Goal: Find specific page/section: Find specific page/section

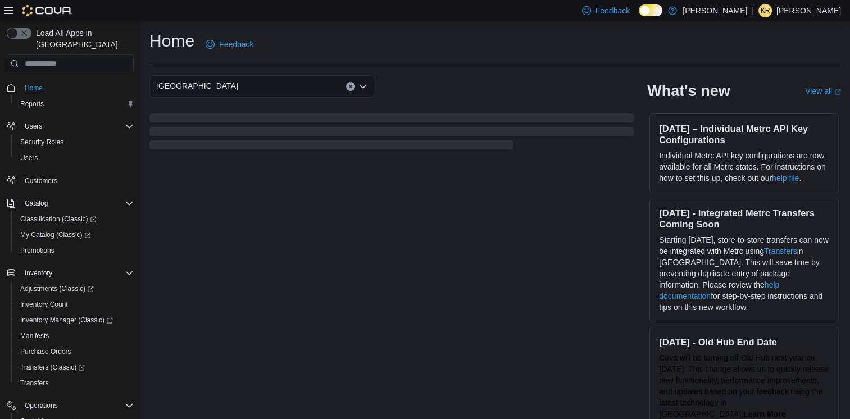
click at [203, 88] on div "[GEOGRAPHIC_DATA]" at bounding box center [261, 86] width 225 height 22
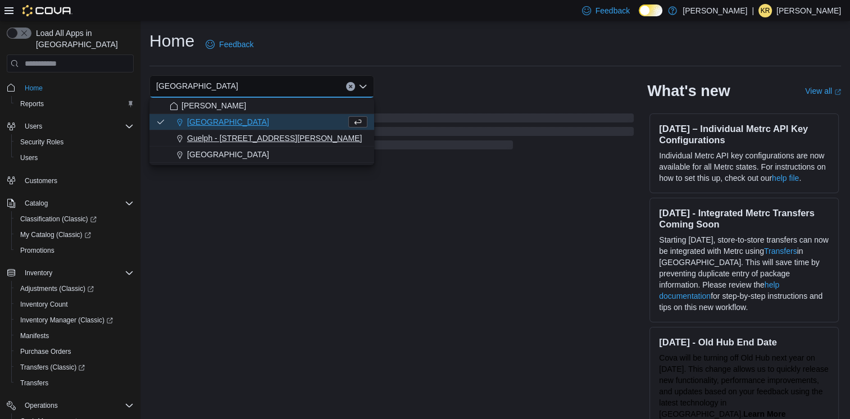
click at [262, 139] on span "Guelph - [STREET_ADDRESS][PERSON_NAME]" at bounding box center [274, 138] width 175 height 11
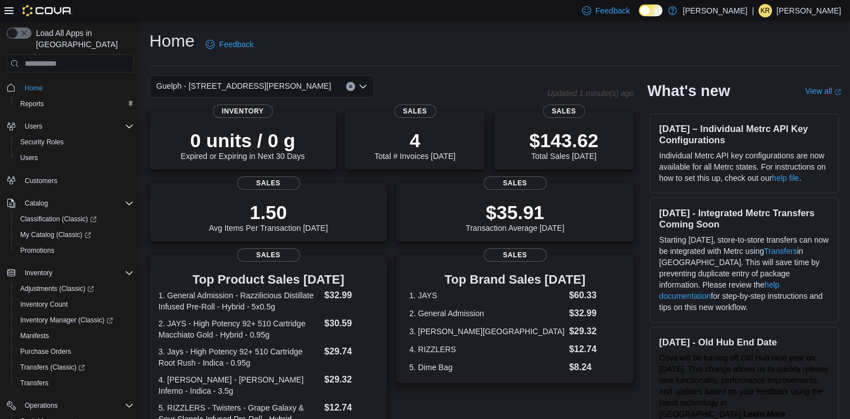
click at [247, 84] on span "Guelph - [STREET_ADDRESS][PERSON_NAME]" at bounding box center [243, 85] width 175 height 13
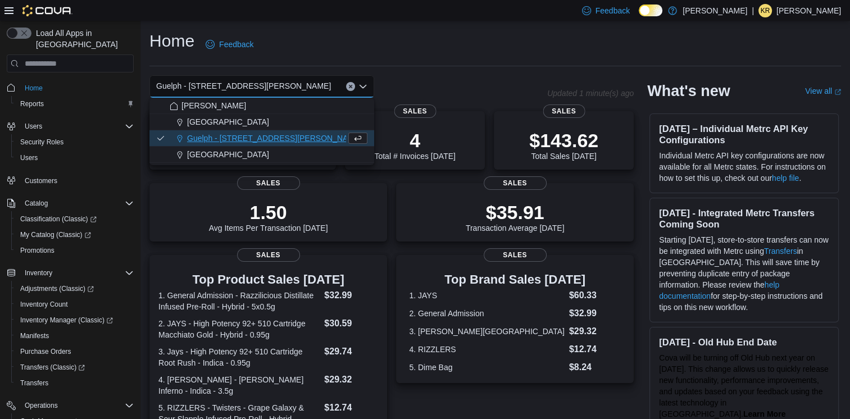
drag, startPoint x: 224, startPoint y: 116, endPoint x: 407, endPoint y: 36, distance: 199.4
click at [233, 112] on div "[PERSON_NAME] Cambridge Guelph - [STREET_ADDRESS][PERSON_NAME]" at bounding box center [261, 130] width 225 height 65
drag, startPoint x: 205, startPoint y: 122, endPoint x: 279, endPoint y: 88, distance: 81.2
click at [206, 122] on span "[GEOGRAPHIC_DATA]" at bounding box center [228, 121] width 82 height 11
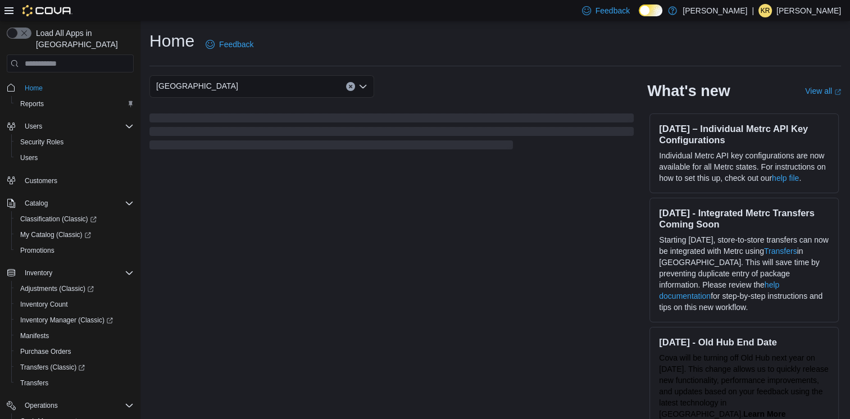
click at [394, 42] on div "Home Feedback" at bounding box center [494, 44] width 691 height 29
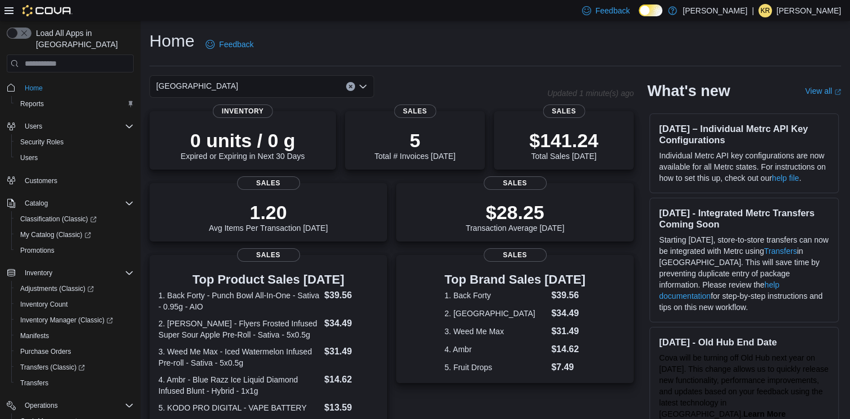
click at [287, 78] on div "[GEOGRAPHIC_DATA]" at bounding box center [261, 86] width 225 height 22
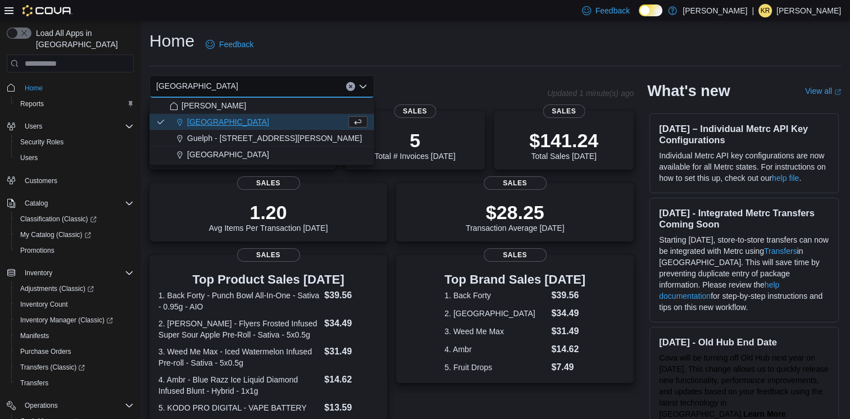
click at [290, 129] on button "[GEOGRAPHIC_DATA]" at bounding box center [261, 122] width 225 height 16
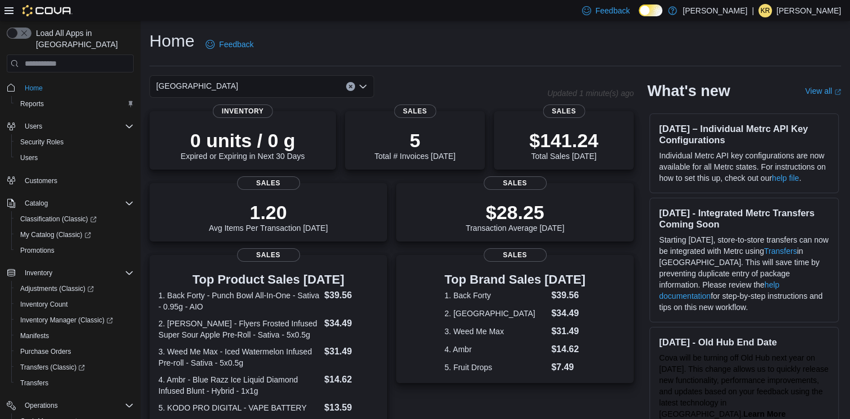
click at [290, 85] on div "[GEOGRAPHIC_DATA]" at bounding box center [261, 86] width 225 height 22
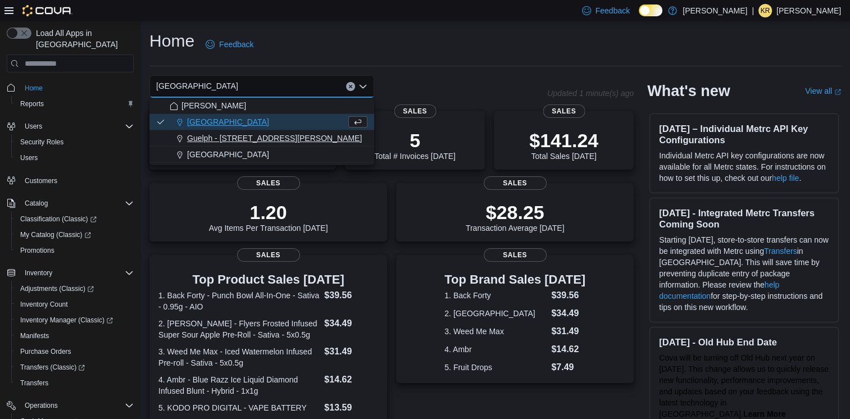
click at [276, 132] on button "Guelph - [STREET_ADDRESS][PERSON_NAME]" at bounding box center [261, 138] width 225 height 16
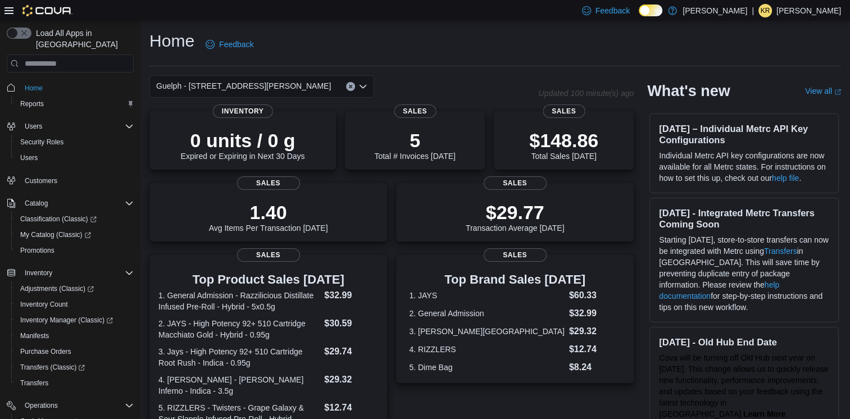
click at [293, 82] on div "Guelph - [STREET_ADDRESS][PERSON_NAME] Selected. Guelph - [STREET_ADDRESS][PERS…" at bounding box center [261, 86] width 225 height 22
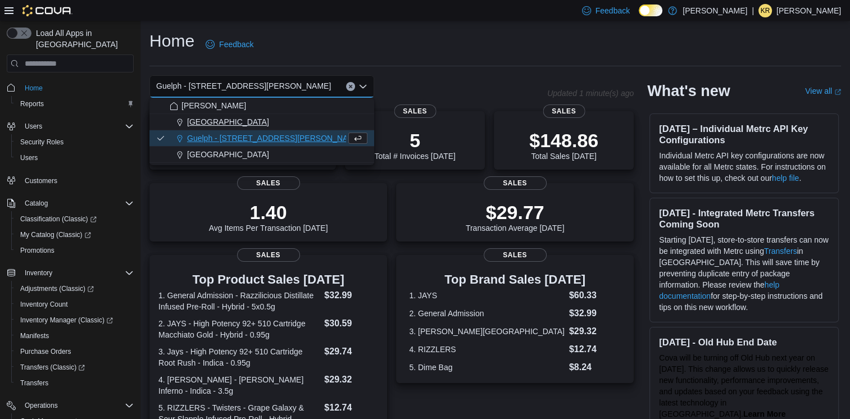
click at [245, 124] on div "[GEOGRAPHIC_DATA]" at bounding box center [269, 121] width 198 height 11
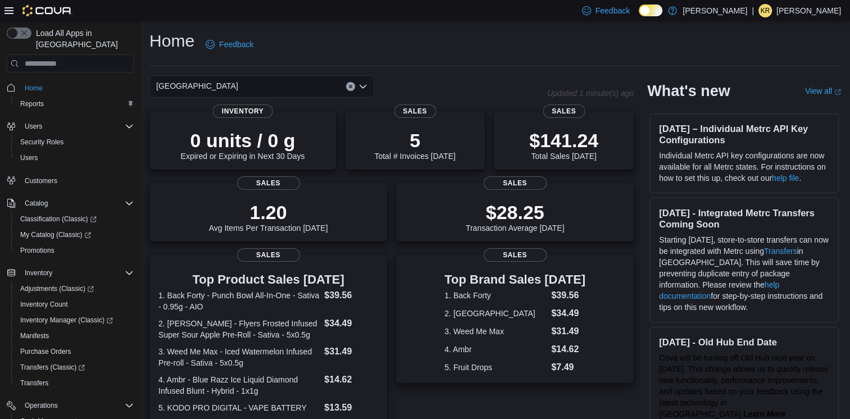
click at [295, 83] on div "Cambridge Combo box. Selected. [GEOGRAPHIC_DATA]. Press Backspace to delete [GE…" at bounding box center [261, 86] width 225 height 22
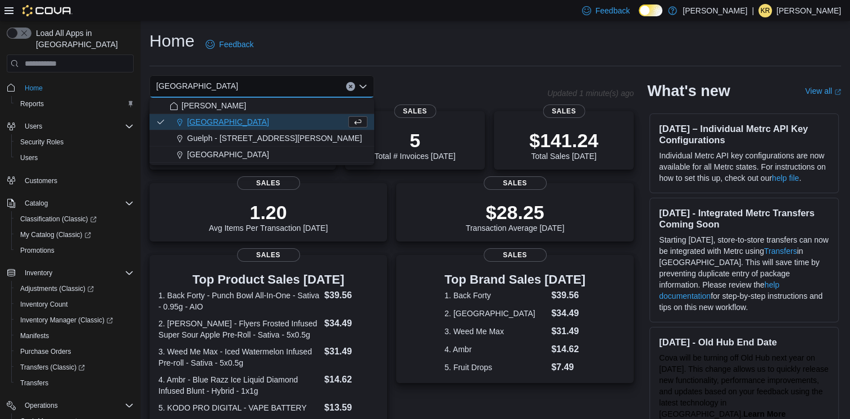
click at [299, 130] on button "[GEOGRAPHIC_DATA]" at bounding box center [261, 122] width 225 height 16
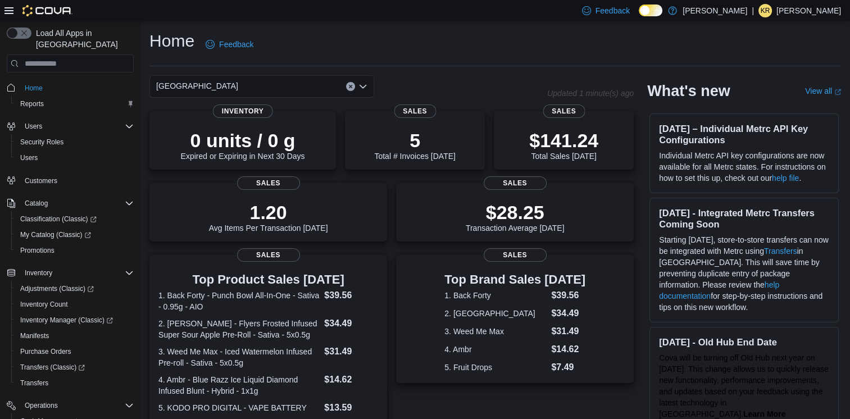
click at [295, 81] on div "Cambridge Combo box. Selected. [GEOGRAPHIC_DATA]. Press Backspace to delete [GE…" at bounding box center [261, 86] width 225 height 22
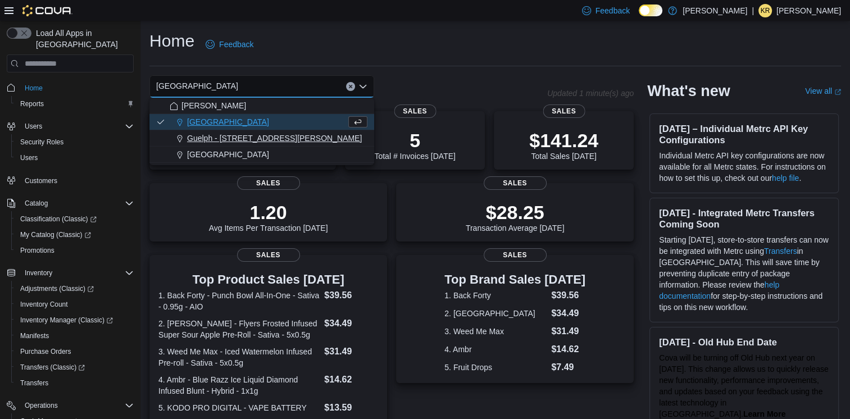
click at [305, 143] on div "Guelph - [STREET_ADDRESS][PERSON_NAME]" at bounding box center [269, 138] width 198 height 11
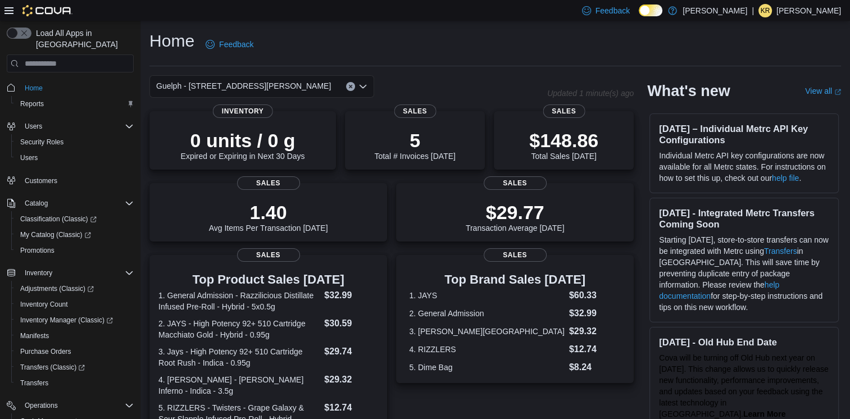
click at [309, 91] on div "Guelph - [STREET_ADDRESS][PERSON_NAME]" at bounding box center [261, 86] width 225 height 22
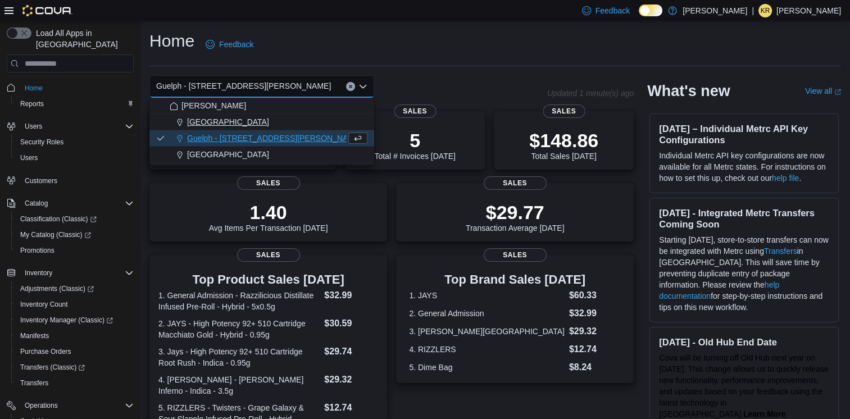
click at [294, 124] on div "[GEOGRAPHIC_DATA]" at bounding box center [269, 121] width 198 height 11
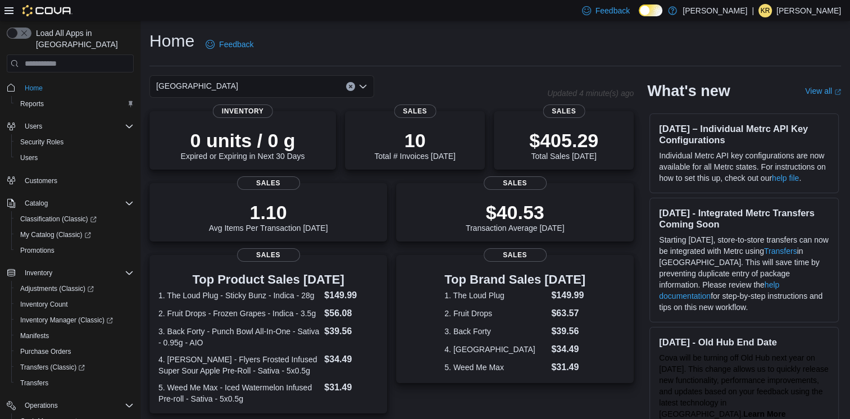
drag, startPoint x: 289, startPoint y: 88, endPoint x: 284, endPoint y: 92, distance: 6.4
click at [289, 88] on div "Cambridge Combo box. Selected. [GEOGRAPHIC_DATA]. Press Backspace to delete [GE…" at bounding box center [261, 86] width 225 height 22
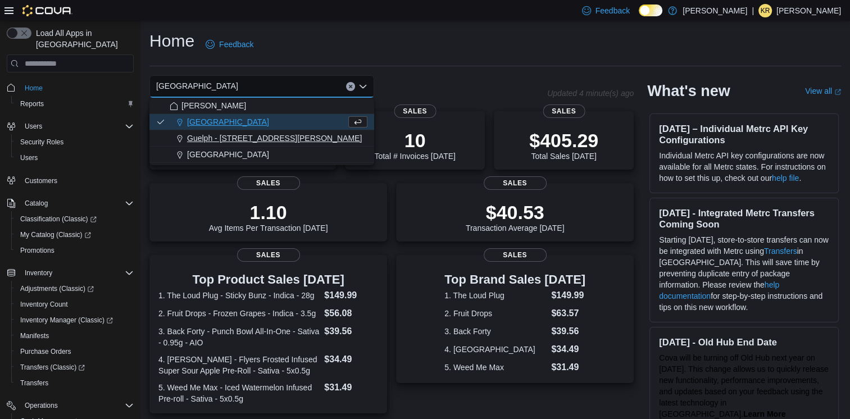
click at [276, 138] on span "Guelph - [STREET_ADDRESS][PERSON_NAME]" at bounding box center [274, 138] width 175 height 11
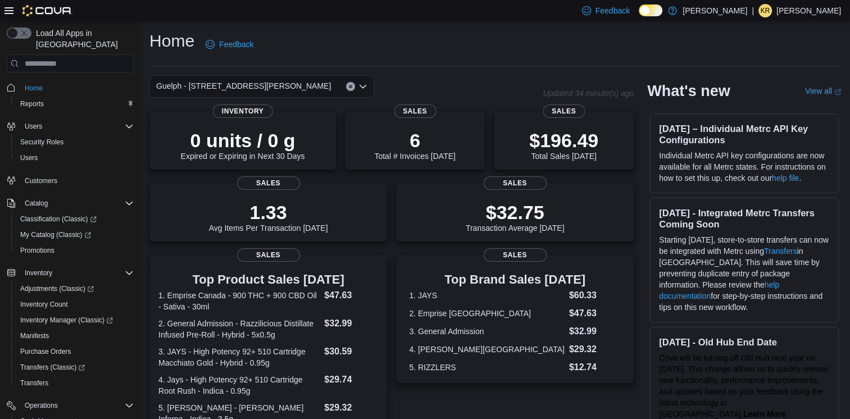
click at [308, 85] on div "Guelph - [STREET_ADDRESS][PERSON_NAME]" at bounding box center [261, 86] width 225 height 22
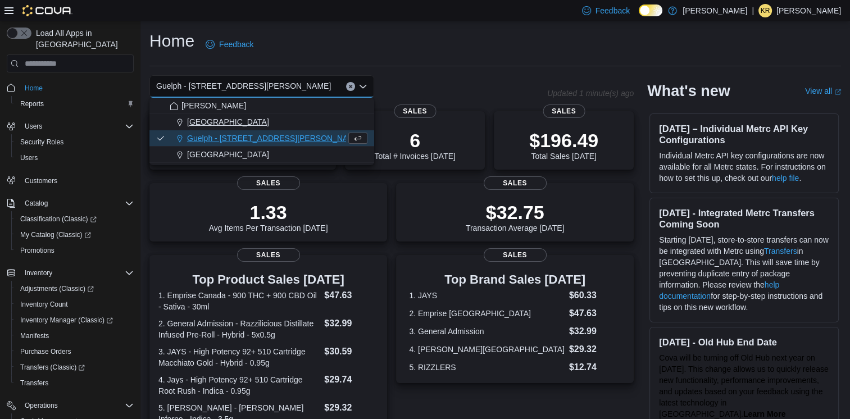
click at [278, 122] on div "[GEOGRAPHIC_DATA]" at bounding box center [269, 121] width 198 height 11
